Goal: Task Accomplishment & Management: Complete application form

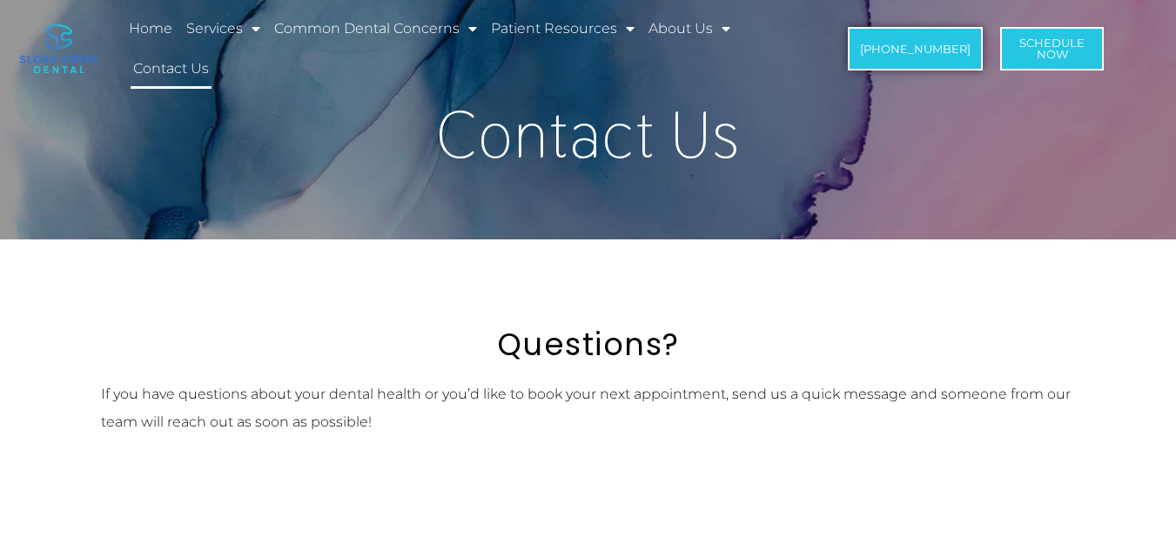
drag, startPoint x: 94, startPoint y: 198, endPoint x: 111, endPoint y: 193, distance: 18.2
click at [92, 199] on div "Contact Us" at bounding box center [588, 108] width 992 height 261
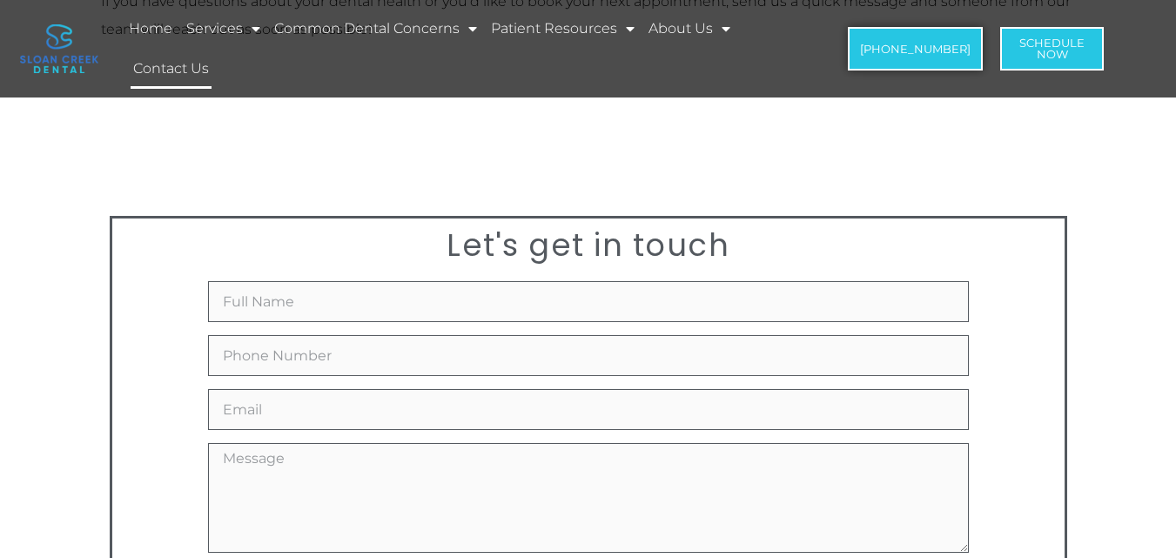
scroll to position [522, 0]
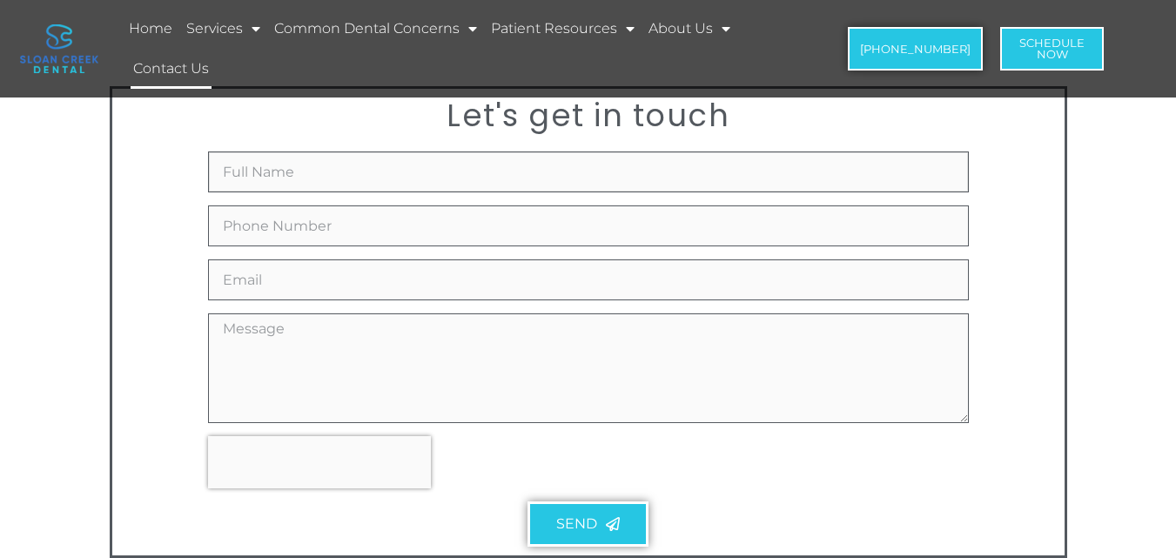
drag, startPoint x: 311, startPoint y: 177, endPoint x: 322, endPoint y: 192, distance: 19.3
click at [314, 178] on input "Full Name" at bounding box center [588, 171] width 761 height 41
type input "[PERSON_NAME]"
type input "8432121094"
type input "[EMAIL_ADDRESS][DOMAIN_NAME]"
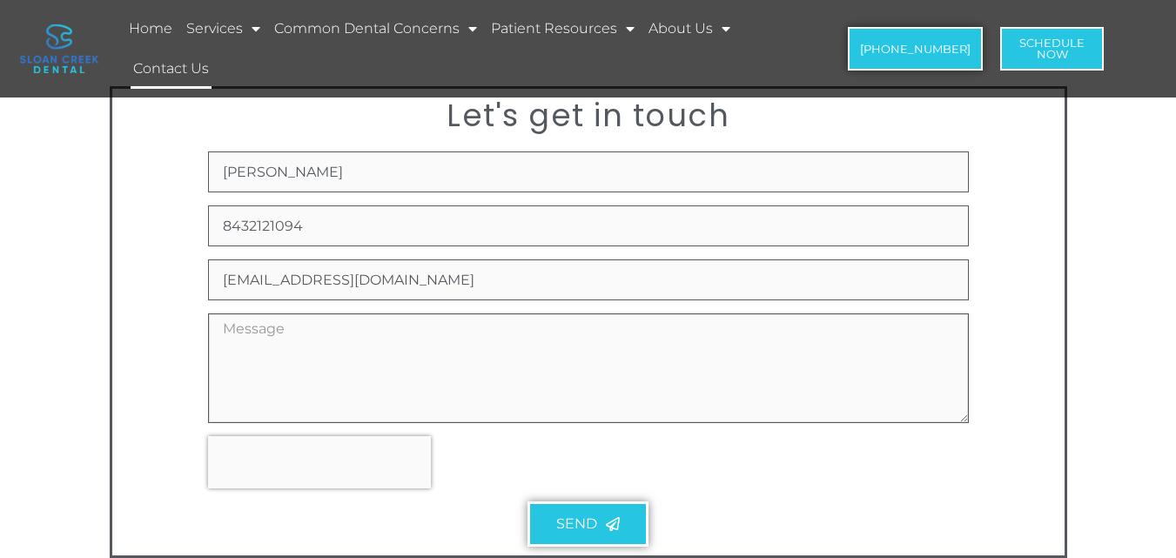
click at [392, 334] on textarea "Message" at bounding box center [588, 368] width 761 height 110
paste textarea "Hi [PERSON_NAME] Creek Dental, Can your practice finance patients with a 500 Cr…"
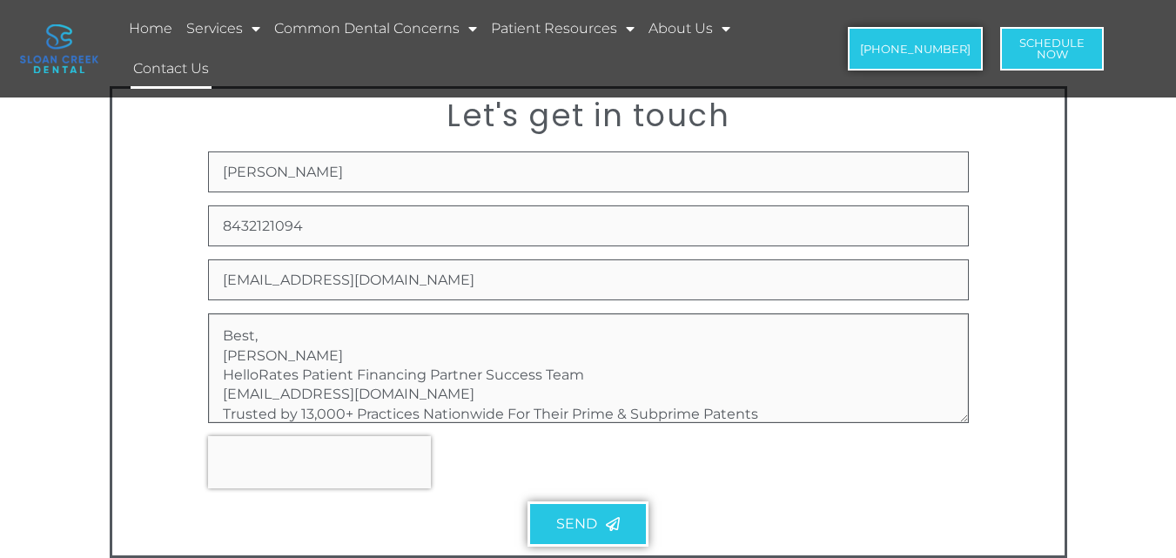
scroll to position [696, 0]
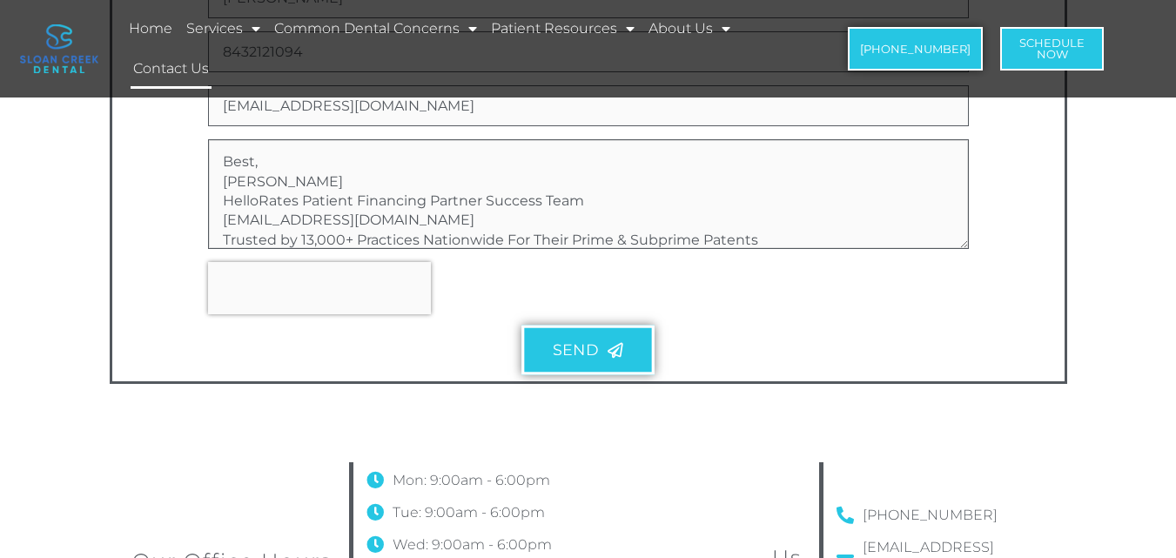
type textarea "Hi [PERSON_NAME] Creek Dental, Can your practice finance patients with a 500 Cr…"
click at [581, 351] on span "Send" at bounding box center [575, 351] width 45 height 16
click at [579, 351] on span "Send" at bounding box center [575, 351] width 45 height 16
